Goal: Contribute content: Contribute content

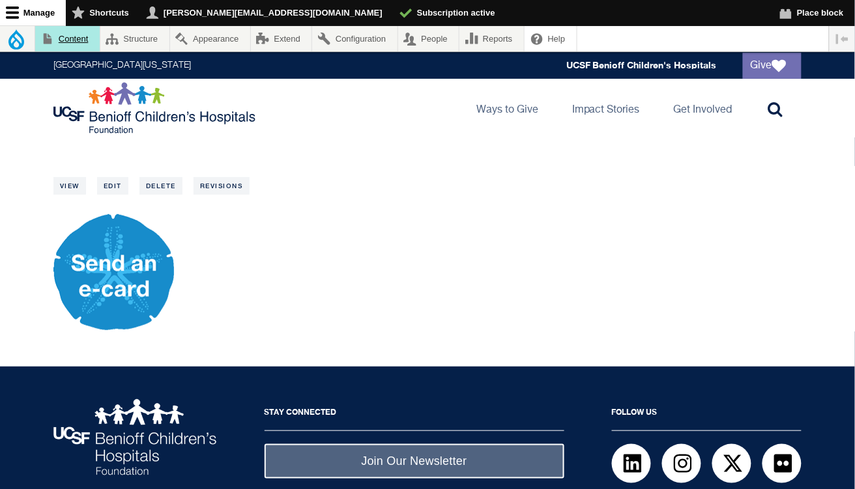
click at [65, 44] on link "Content" at bounding box center [67, 38] width 65 height 25
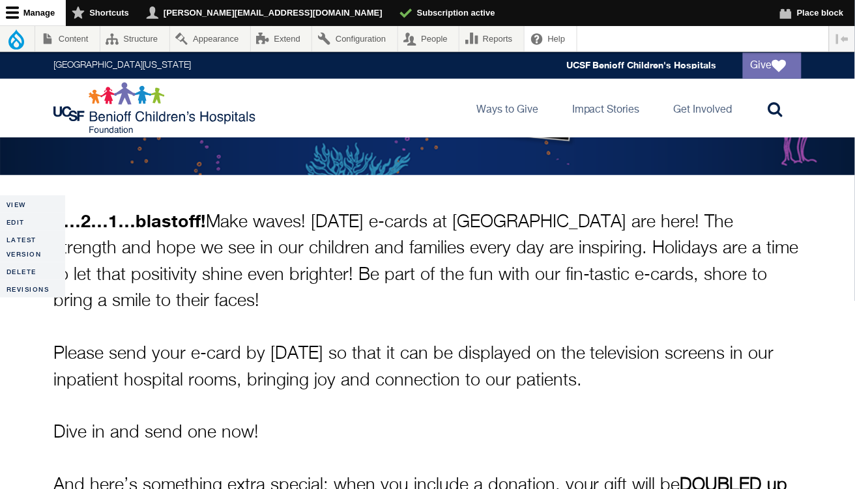
scroll to position [531, 0]
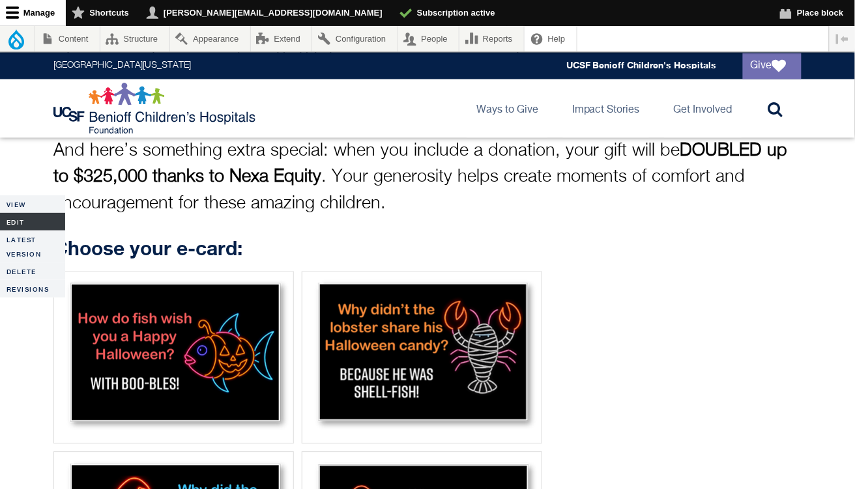
click at [7, 222] on link "Edit" at bounding box center [32, 222] width 65 height 18
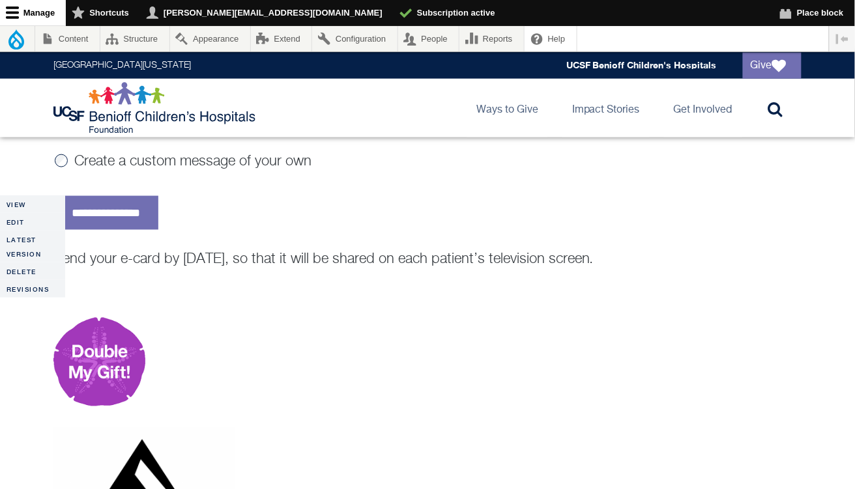
scroll to position [1427, 0]
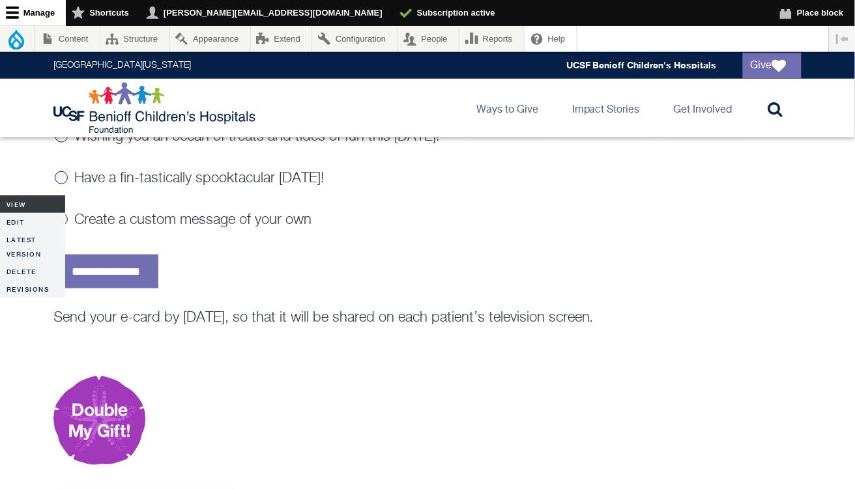
click at [31, 211] on link "View" at bounding box center [32, 204] width 65 height 18
click at [22, 221] on link "Edit" at bounding box center [32, 222] width 65 height 18
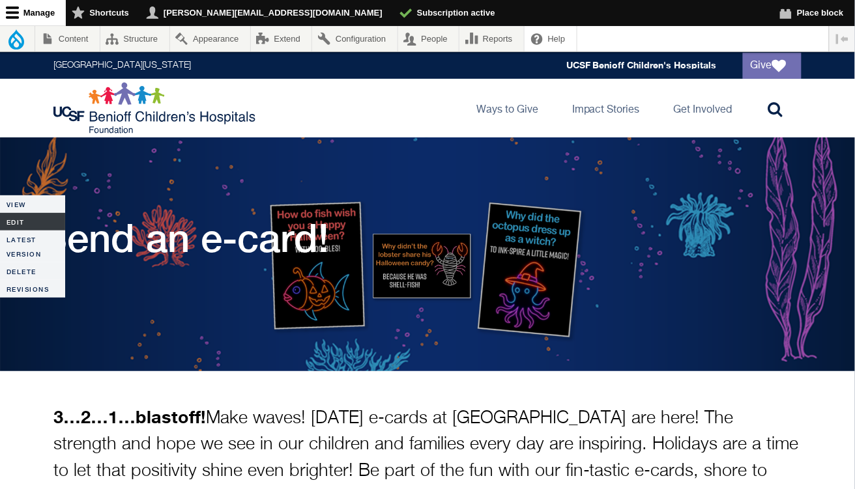
click at [31, 220] on link "Edit" at bounding box center [32, 222] width 65 height 18
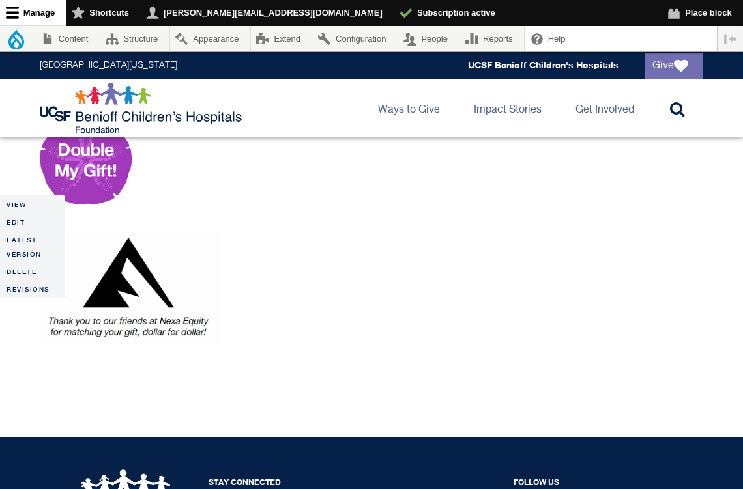
scroll to position [1689, 0]
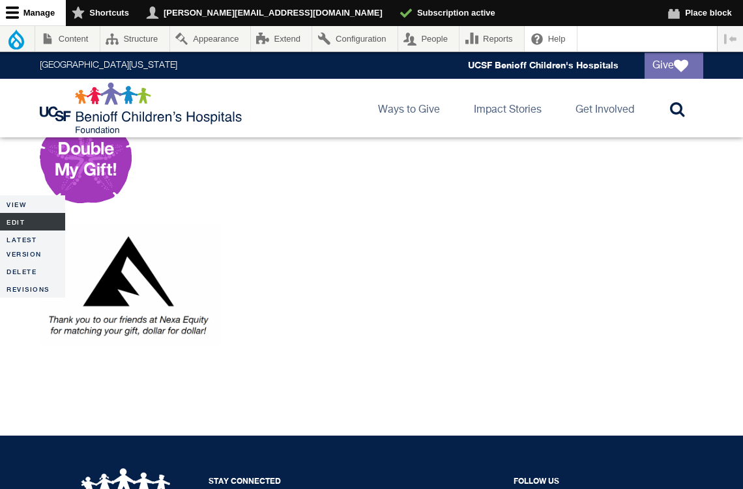
click at [18, 222] on link "Edit" at bounding box center [32, 222] width 65 height 18
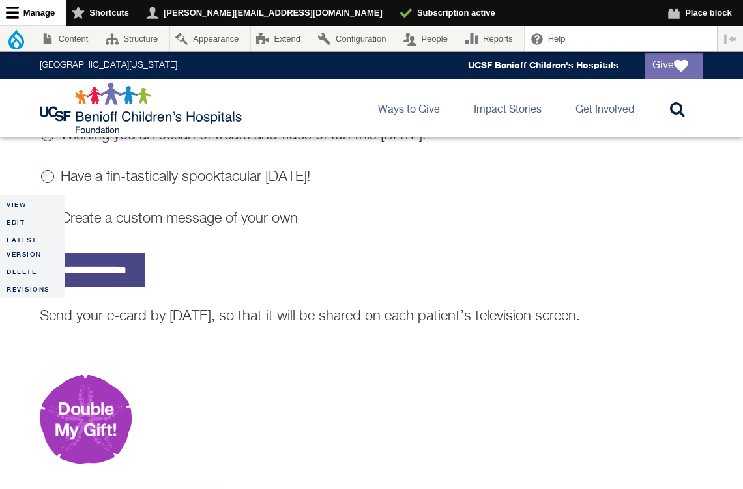
scroll to position [1427, 0]
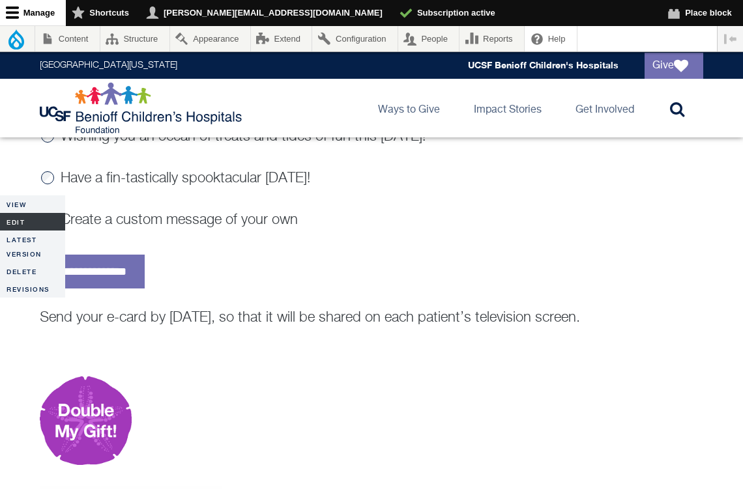
click at [11, 222] on link "Edit" at bounding box center [32, 222] width 65 height 18
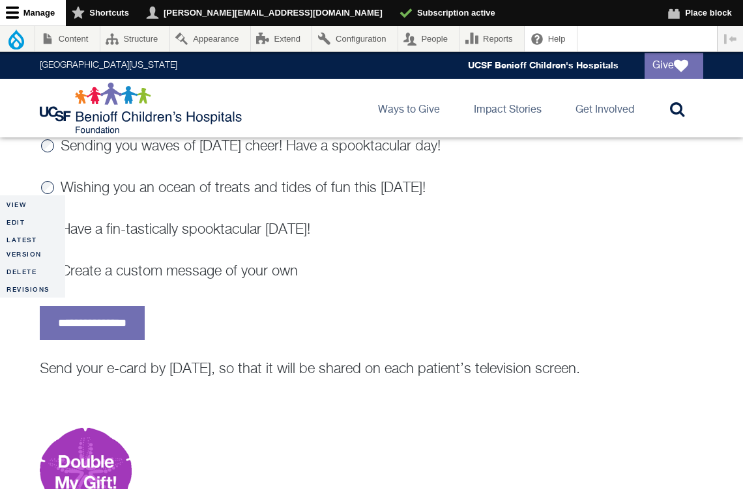
scroll to position [1441, 0]
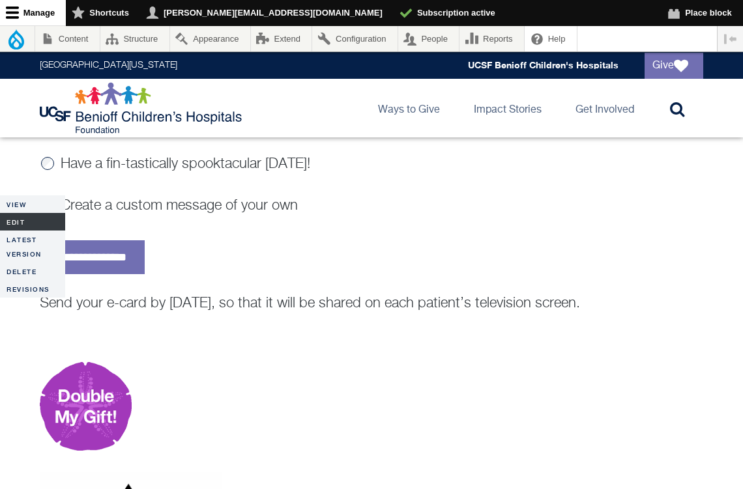
click at [22, 222] on link "Edit" at bounding box center [32, 222] width 65 height 18
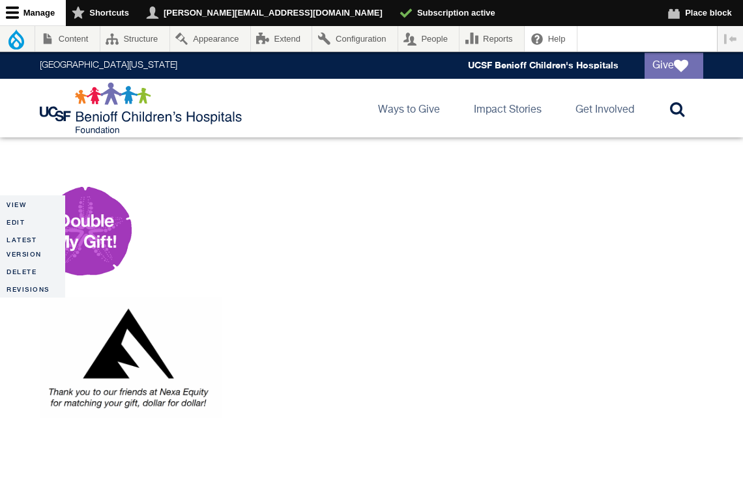
scroll to position [1622, 0]
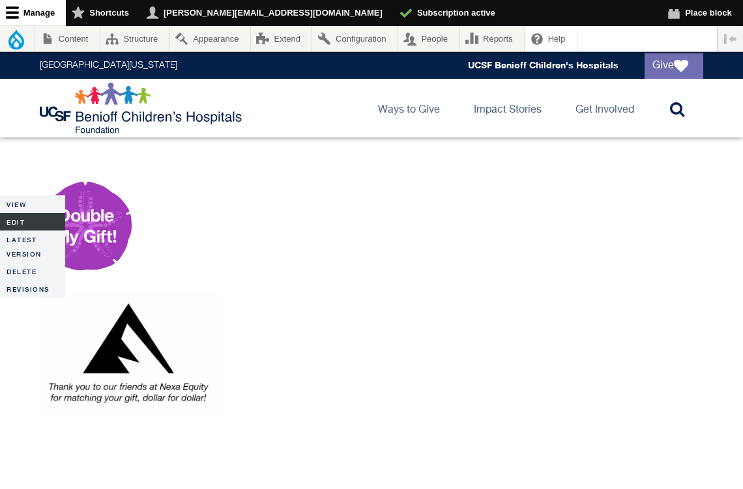
click at [15, 222] on link "Edit" at bounding box center [32, 222] width 65 height 18
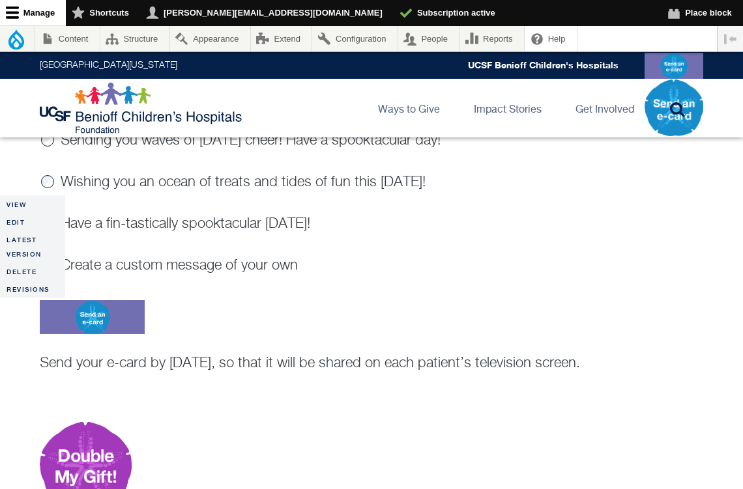
scroll to position [1382, 0]
click at [8, 225] on link "Edit" at bounding box center [32, 222] width 65 height 18
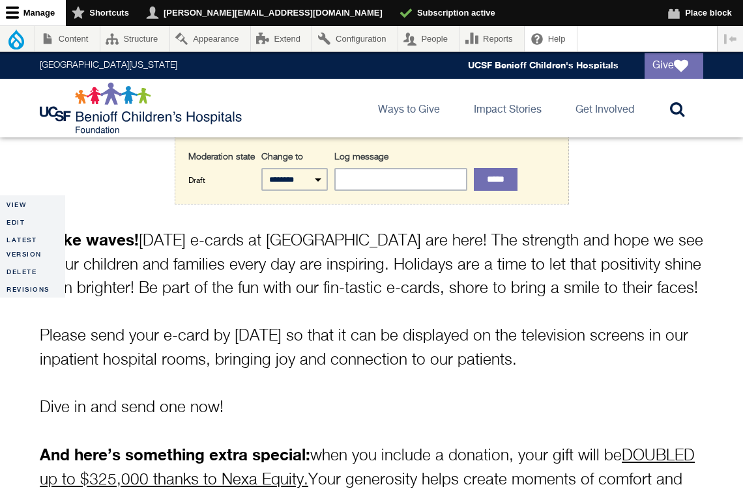
scroll to position [313, 0]
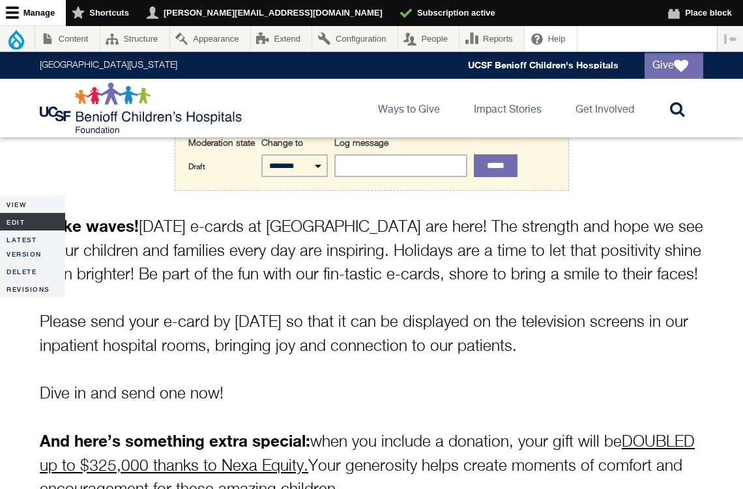
click at [29, 225] on link "Edit" at bounding box center [32, 222] width 65 height 18
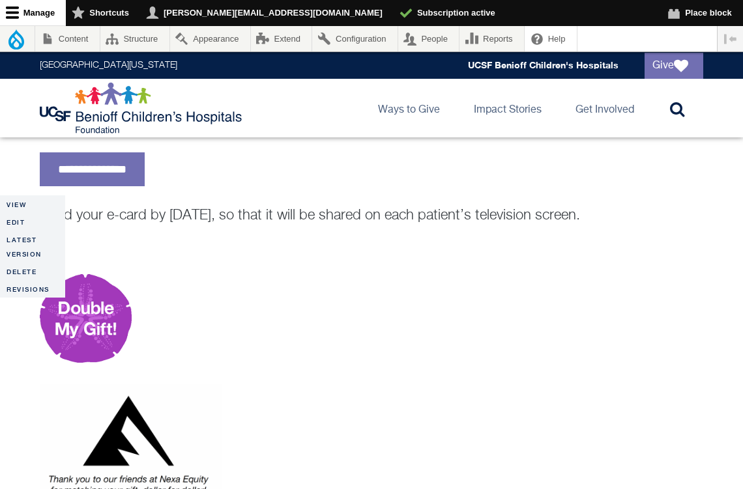
scroll to position [1539, 0]
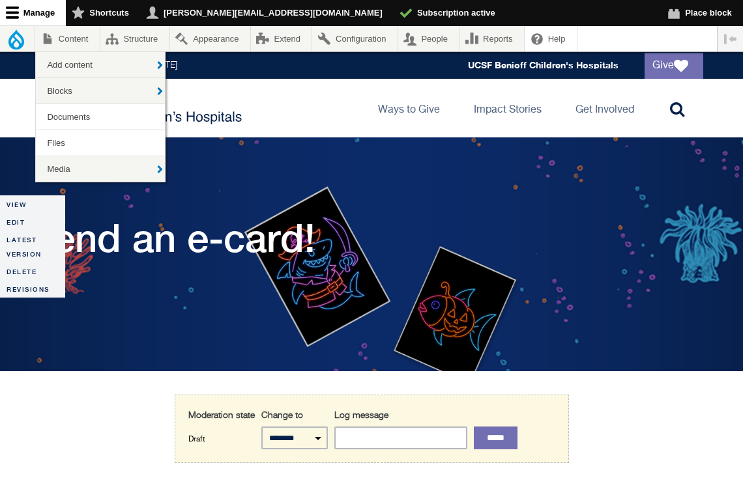
click at [70, 35] on link "Content" at bounding box center [67, 38] width 65 height 25
click at [72, 40] on link "Content" at bounding box center [67, 38] width 65 height 25
click at [297, 98] on div "UCSF Benioff Children's Hospitals Foundation Main navigation Ways to Give Toggl…" at bounding box center [371, 108] width 687 height 59
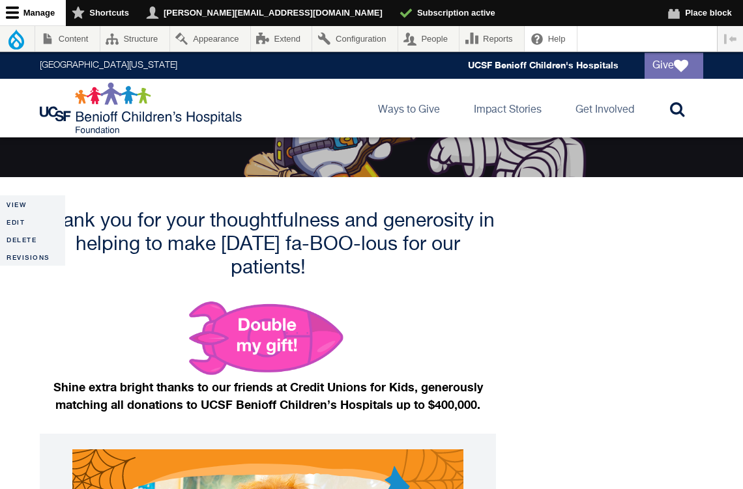
scroll to position [194, 0]
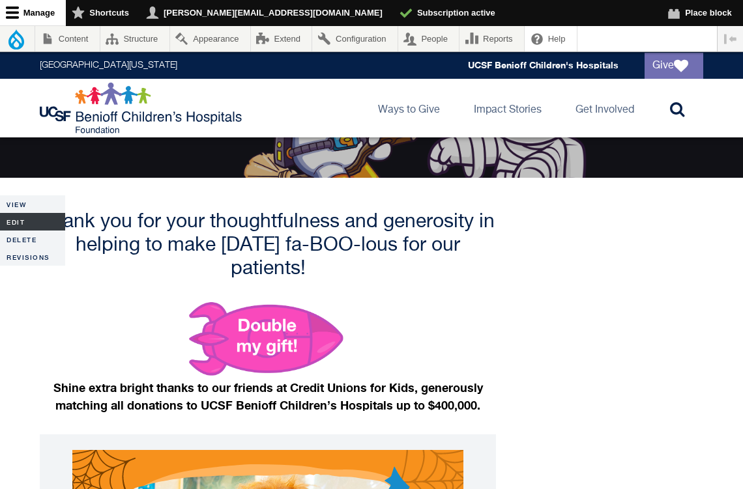
click at [26, 222] on link "Edit" at bounding box center [32, 222] width 65 height 18
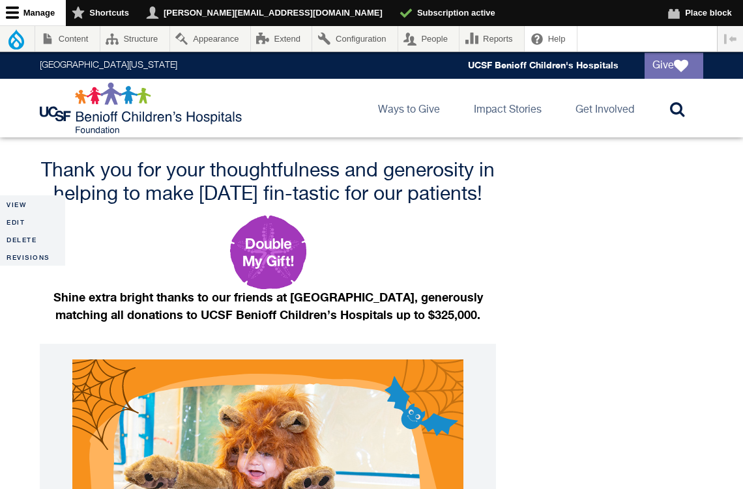
scroll to position [281, 0]
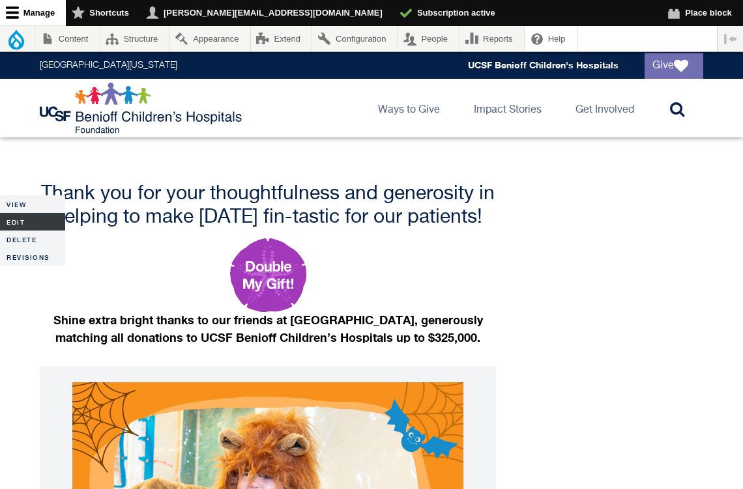
click at [9, 218] on link "Edit" at bounding box center [32, 222] width 65 height 18
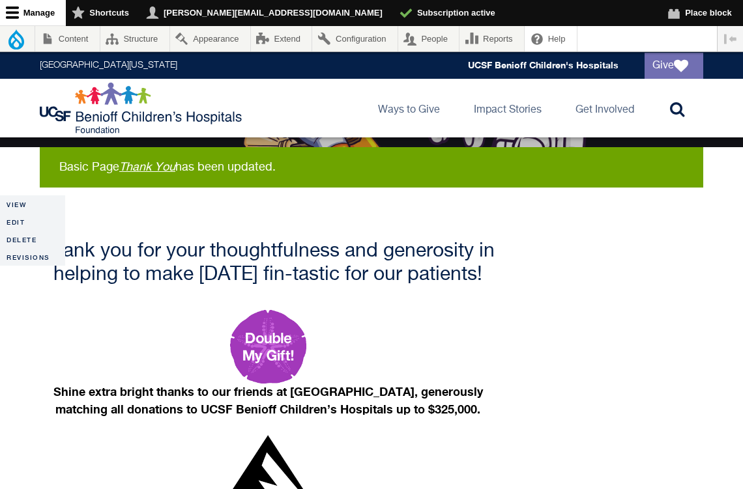
scroll to position [223, 0]
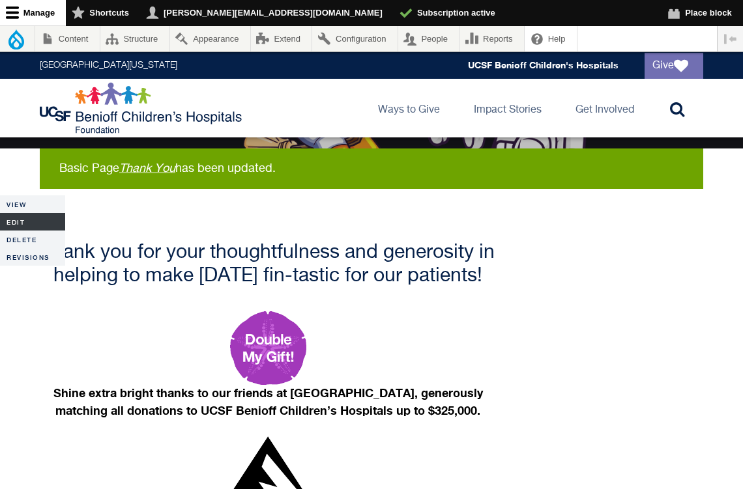
click at [8, 223] on link "Edit" at bounding box center [32, 222] width 65 height 18
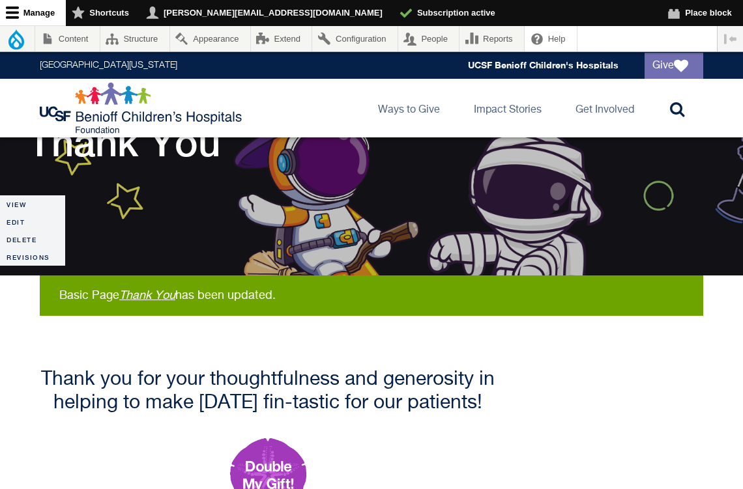
scroll to position [99, 0]
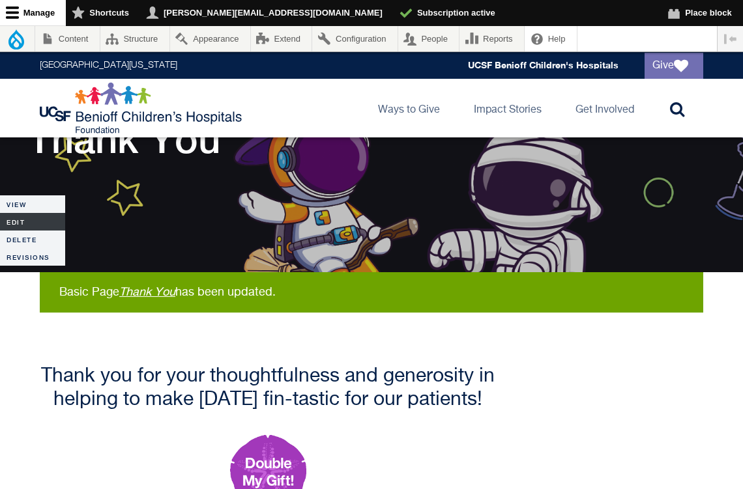
click at [20, 223] on link "Edit" at bounding box center [32, 222] width 65 height 18
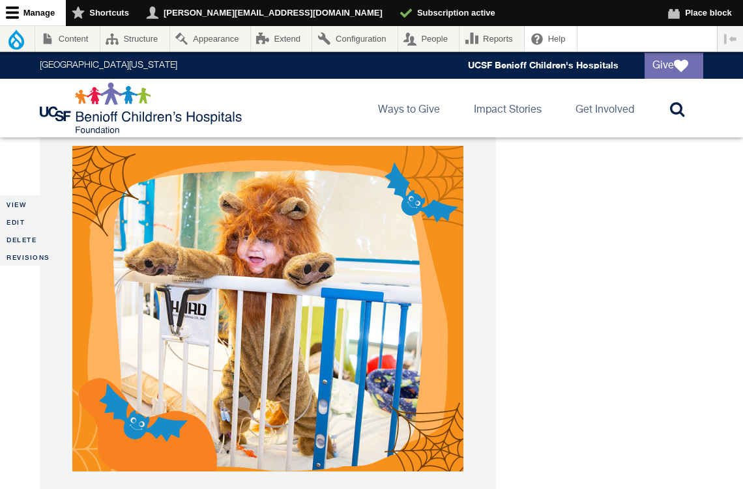
scroll to position [650, 0]
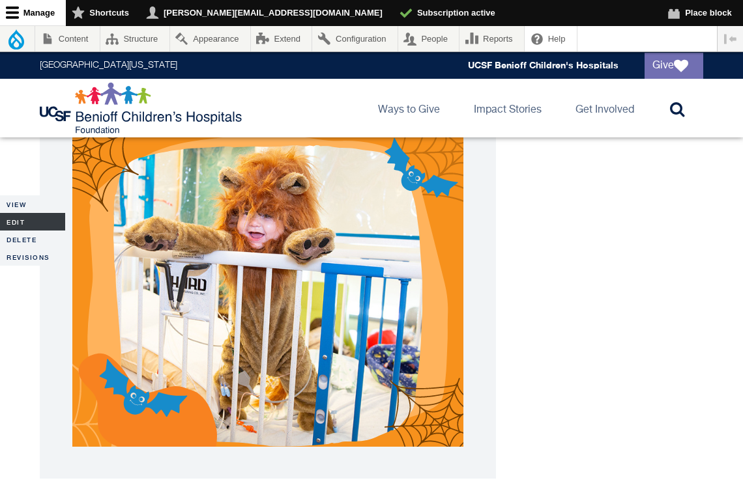
click at [8, 217] on link "Edit" at bounding box center [32, 222] width 65 height 18
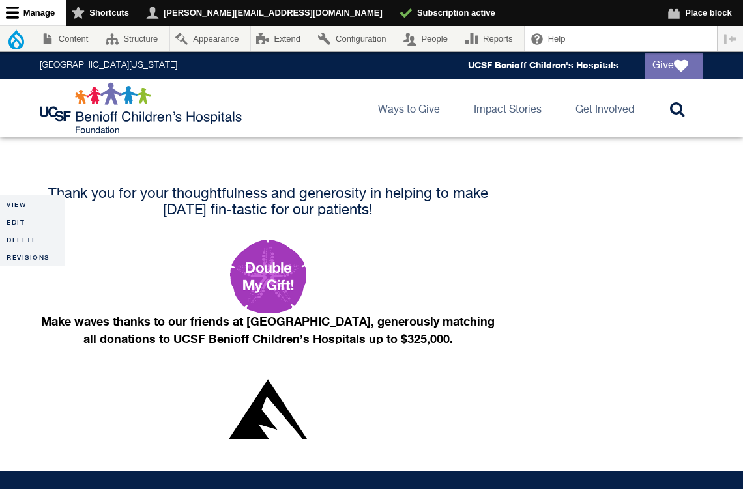
scroll to position [296, 0]
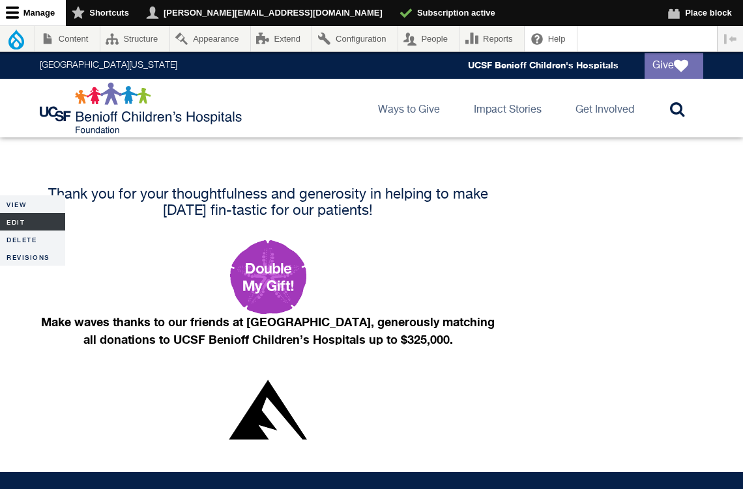
click at [16, 222] on link "Edit" at bounding box center [32, 222] width 65 height 18
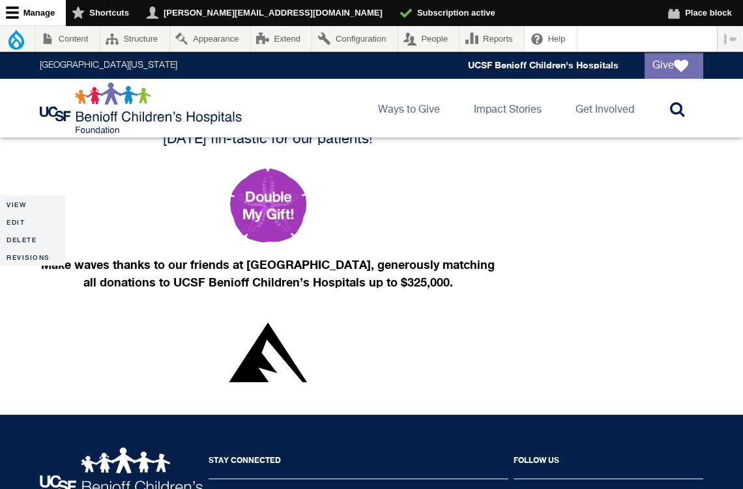
scroll to position [383, 0]
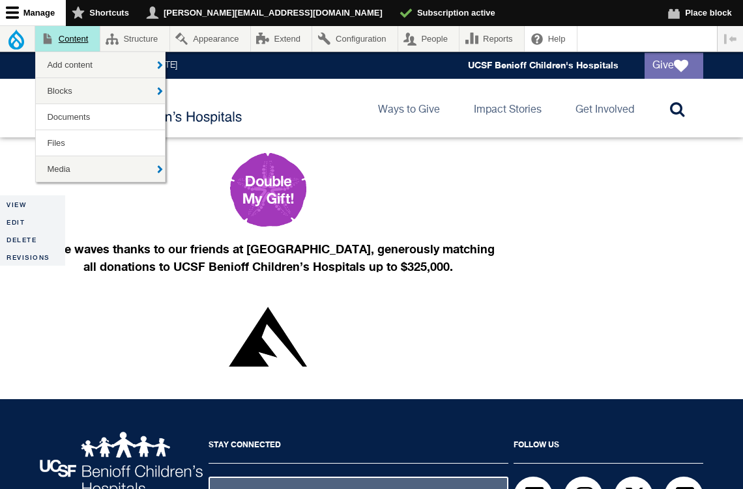
click at [66, 42] on link "Content" at bounding box center [67, 38] width 65 height 25
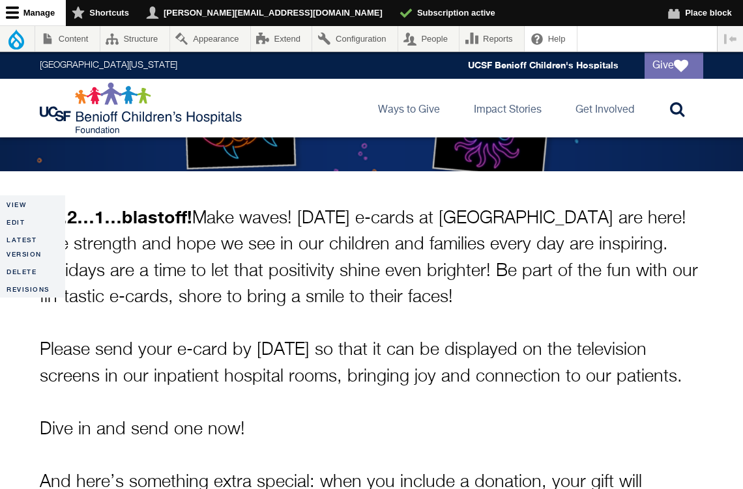
scroll to position [221, 0]
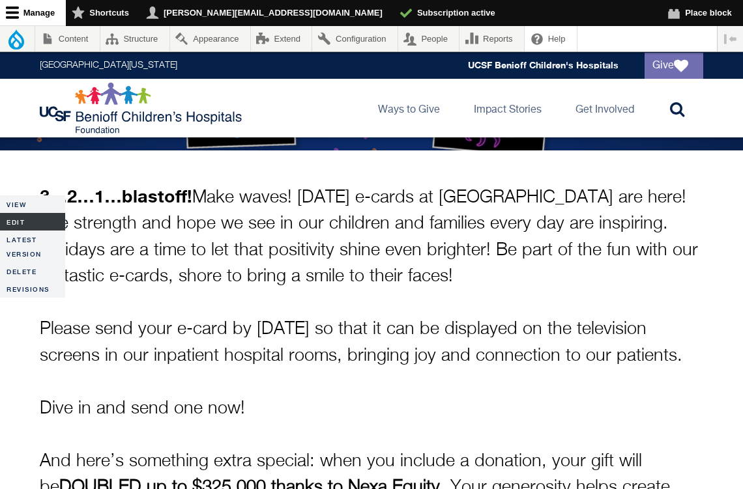
click at [25, 220] on link "Edit" at bounding box center [32, 222] width 65 height 18
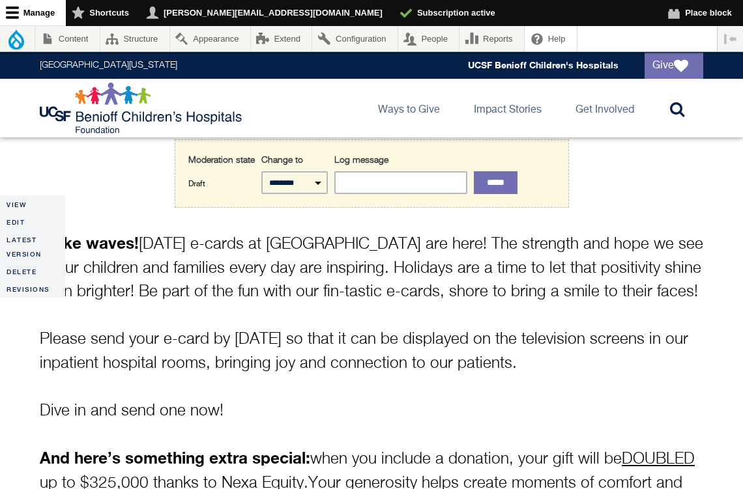
scroll to position [299, 0]
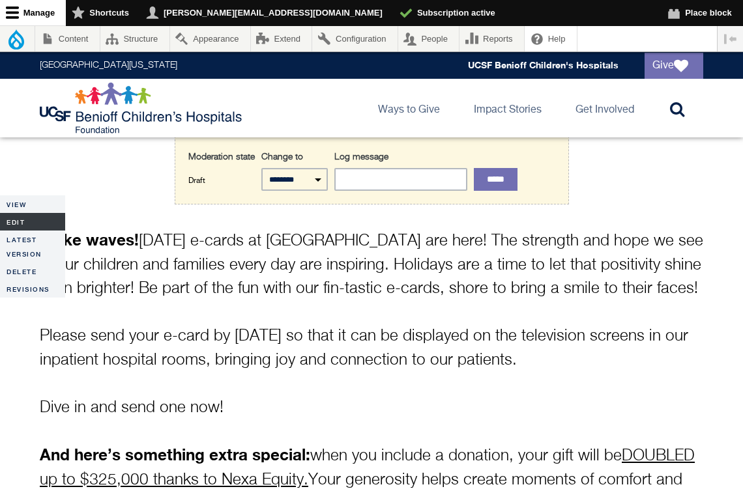
click at [29, 223] on link "Edit" at bounding box center [32, 222] width 65 height 18
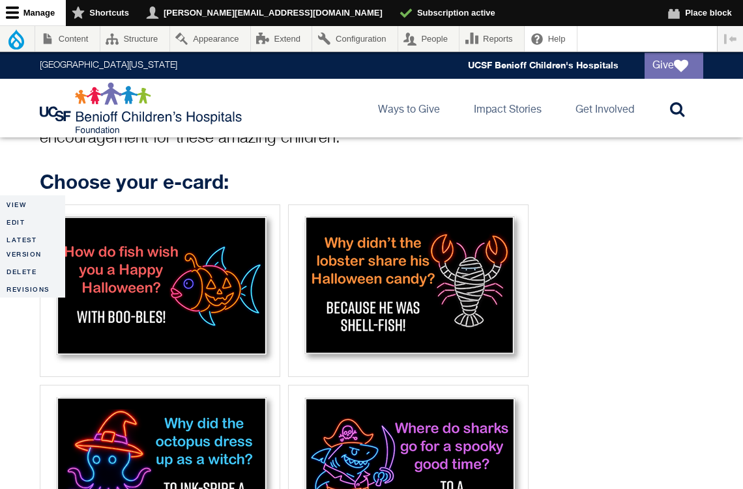
scroll to position [454, 0]
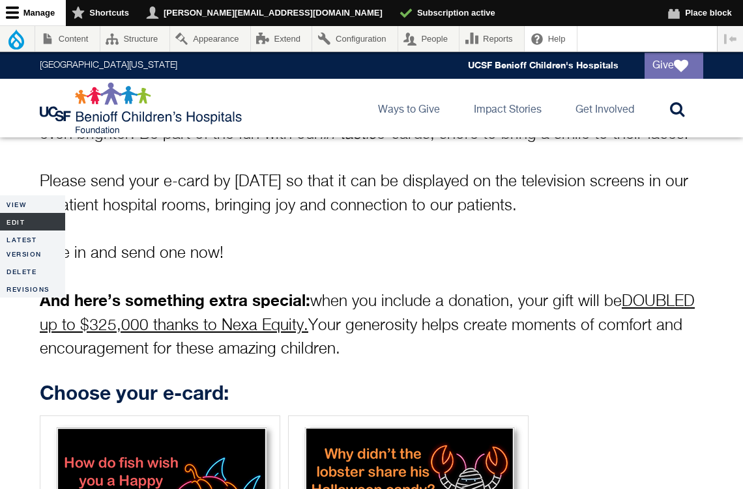
click at [21, 227] on link "Edit" at bounding box center [32, 222] width 65 height 18
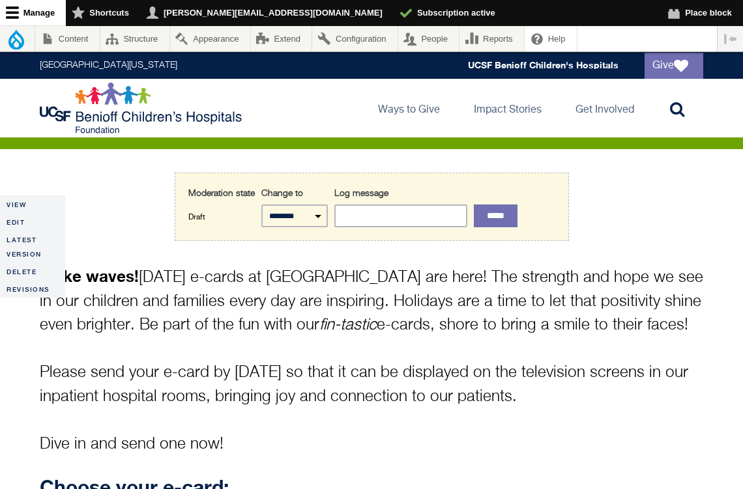
scroll to position [362, 0]
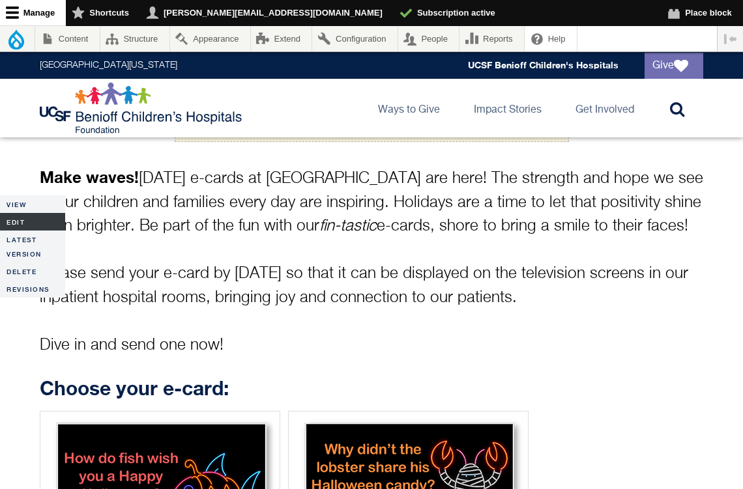
click at [13, 218] on link "Edit" at bounding box center [32, 222] width 65 height 18
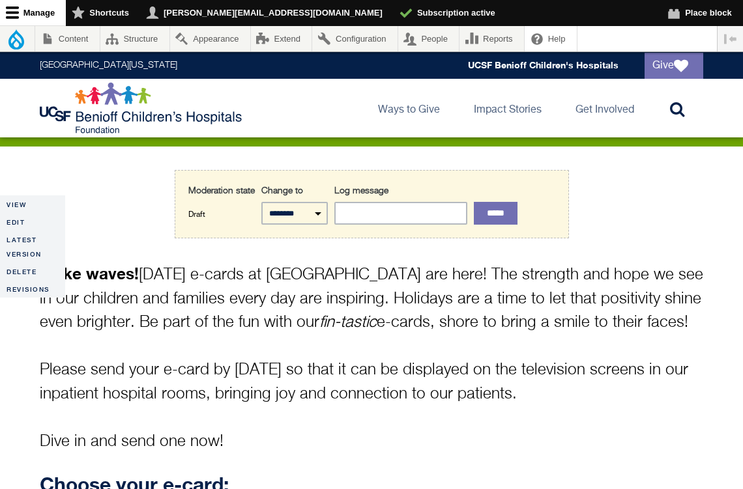
scroll to position [272, 0]
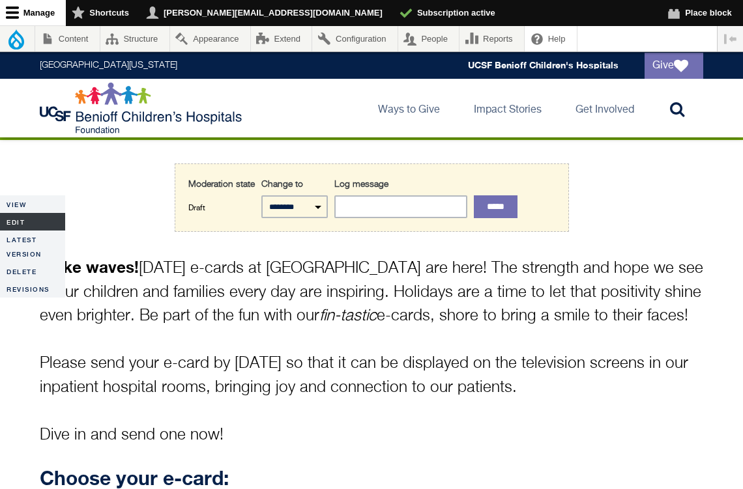
click at [18, 223] on link "Edit" at bounding box center [32, 222] width 65 height 18
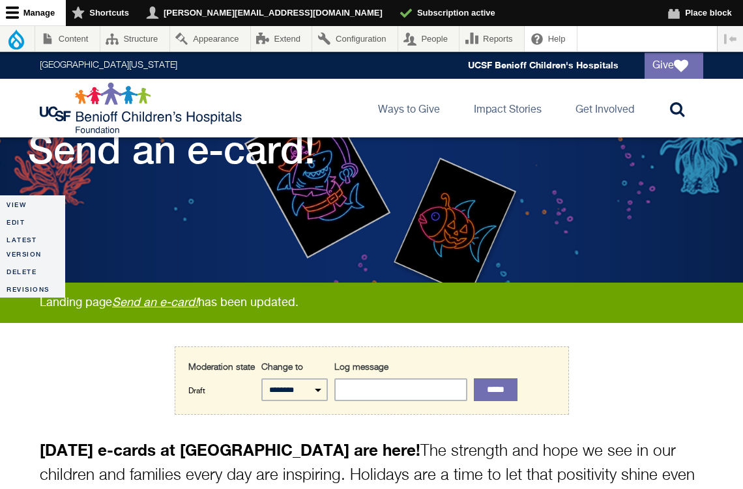
scroll to position [88, 0]
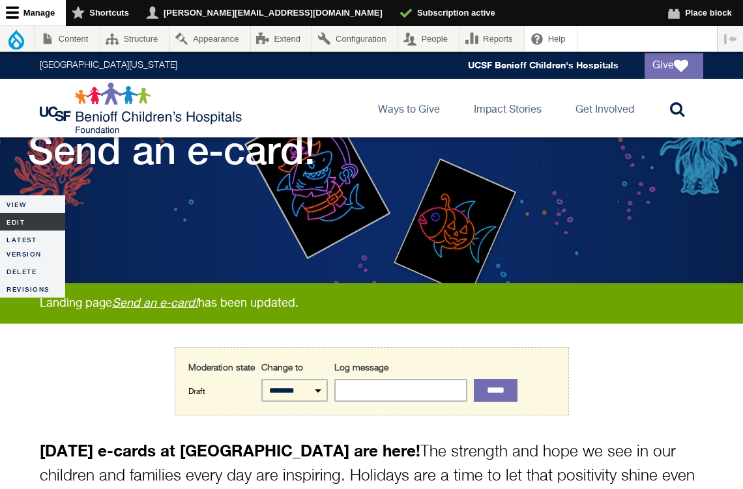
click at [31, 220] on link "Edit" at bounding box center [32, 222] width 65 height 18
